Goal: Check status: Check status

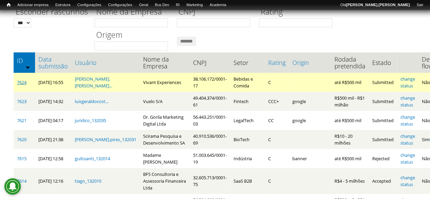
click at [25, 85] on link "7624" at bounding box center [22, 82] width 10 height 6
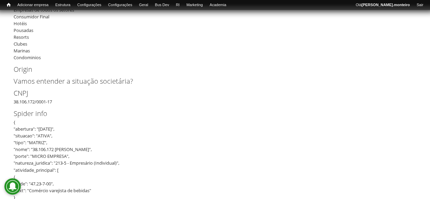
scroll to position [272, 0]
